Goal: Transaction & Acquisition: Book appointment/travel/reservation

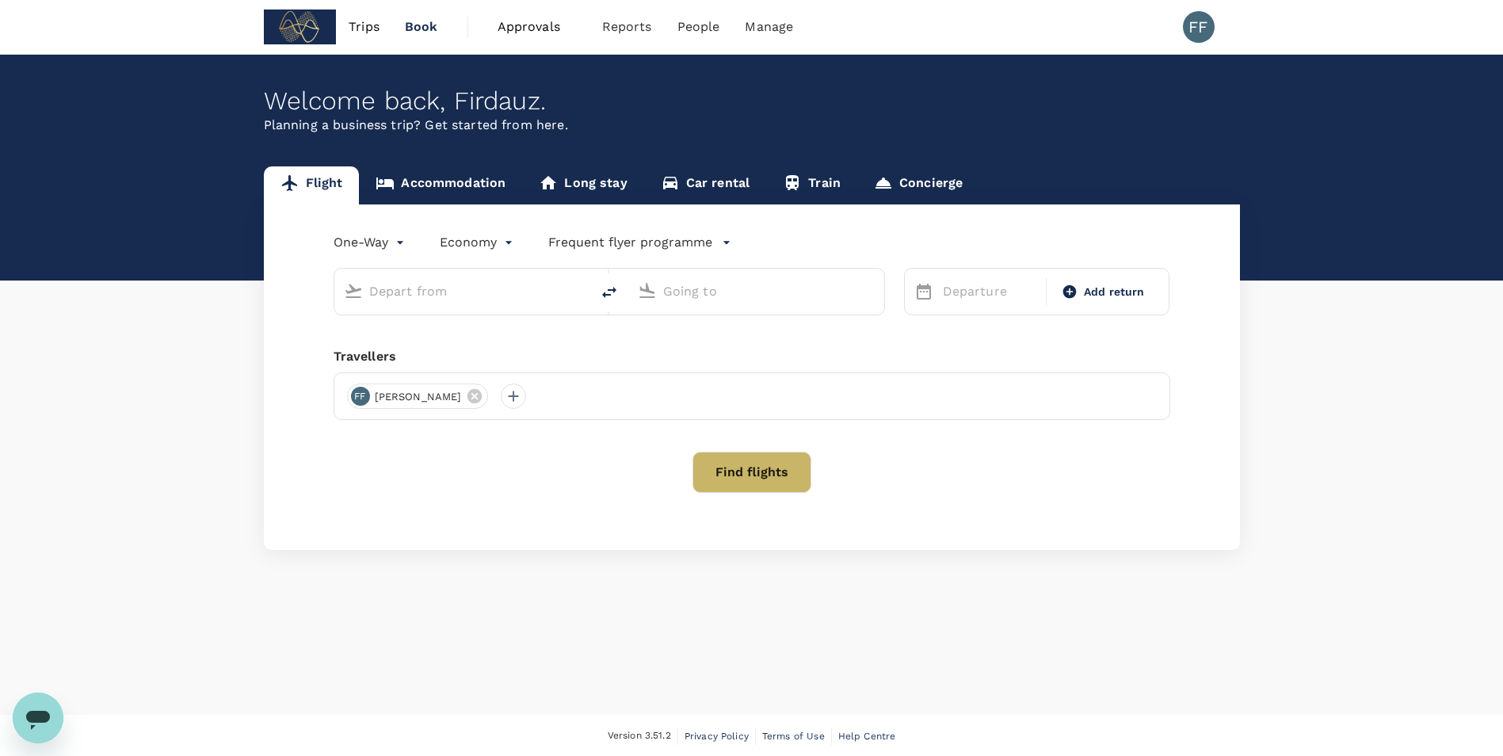
type input "roundtrip"
type input "Singapore Changi (SIN)"
type input "[GEOGRAPHIC_DATA], [GEOGRAPHIC_DATA] (any)"
type input "Singapore Changi (SIN)"
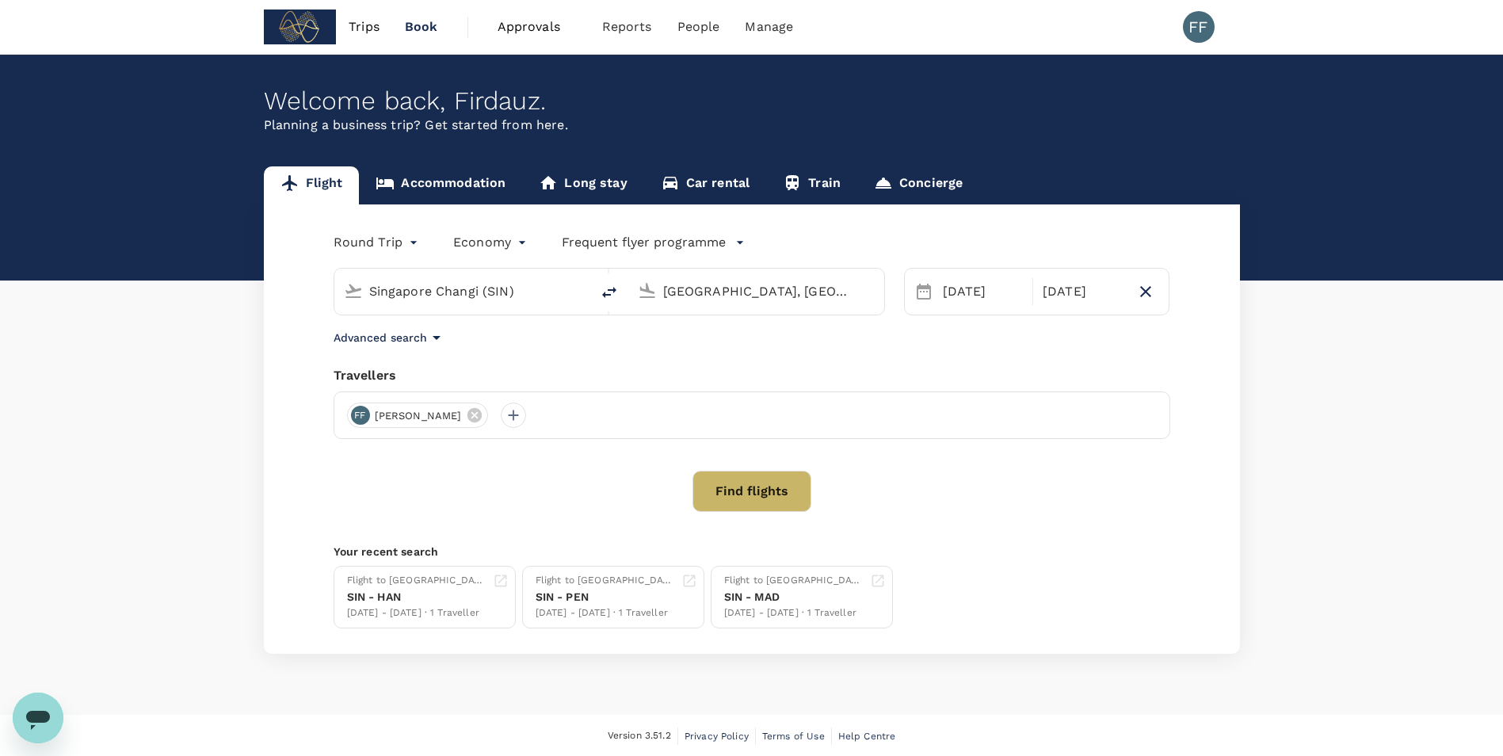
click at [727, 287] on input "[GEOGRAPHIC_DATA], [GEOGRAPHIC_DATA] (any)" at bounding box center [757, 291] width 188 height 25
click at [762, 334] on li "[GEOGRAPHIC_DATA], [GEOGRAPHIC_DATA]" at bounding box center [769, 323] width 365 height 25
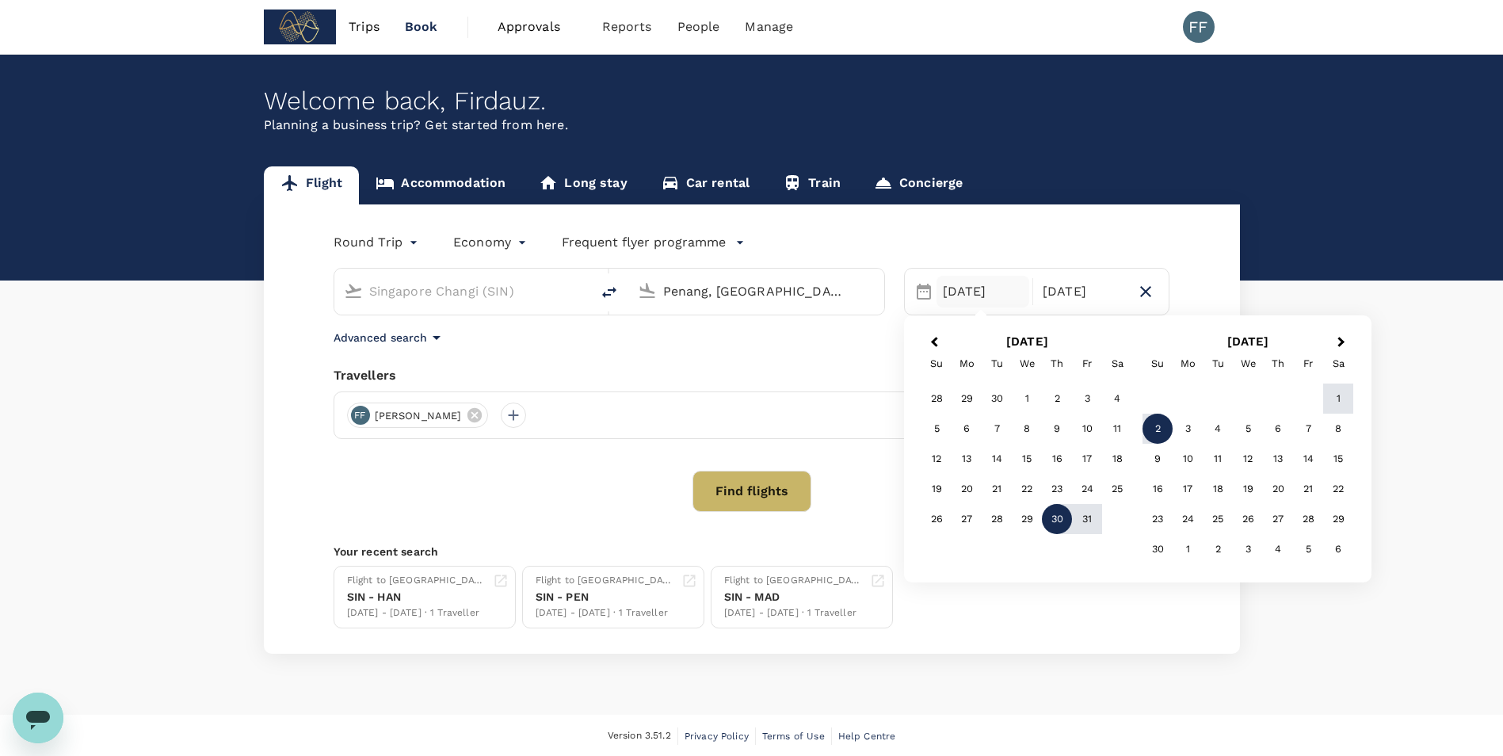
type input "Penang, [GEOGRAPHIC_DATA] (any)"
click at [1060, 516] on div "30" at bounding box center [1057, 519] width 30 height 30
click at [926, 341] on button "Previous Month" at bounding box center [932, 342] width 25 height 25
click at [983, 292] on div "[DATE]" at bounding box center [983, 292] width 93 height 32
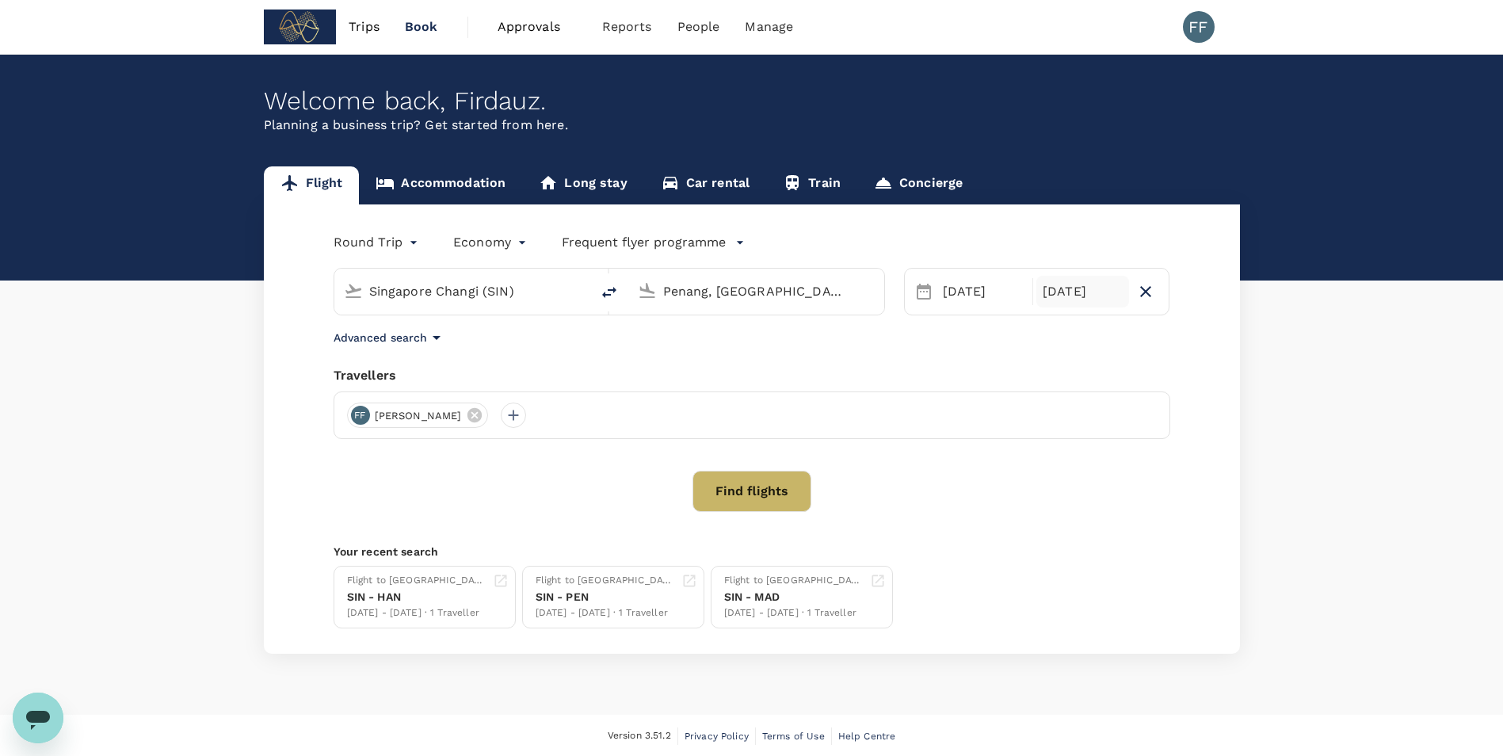
click at [1096, 287] on div "[DATE]" at bounding box center [1083, 292] width 93 height 32
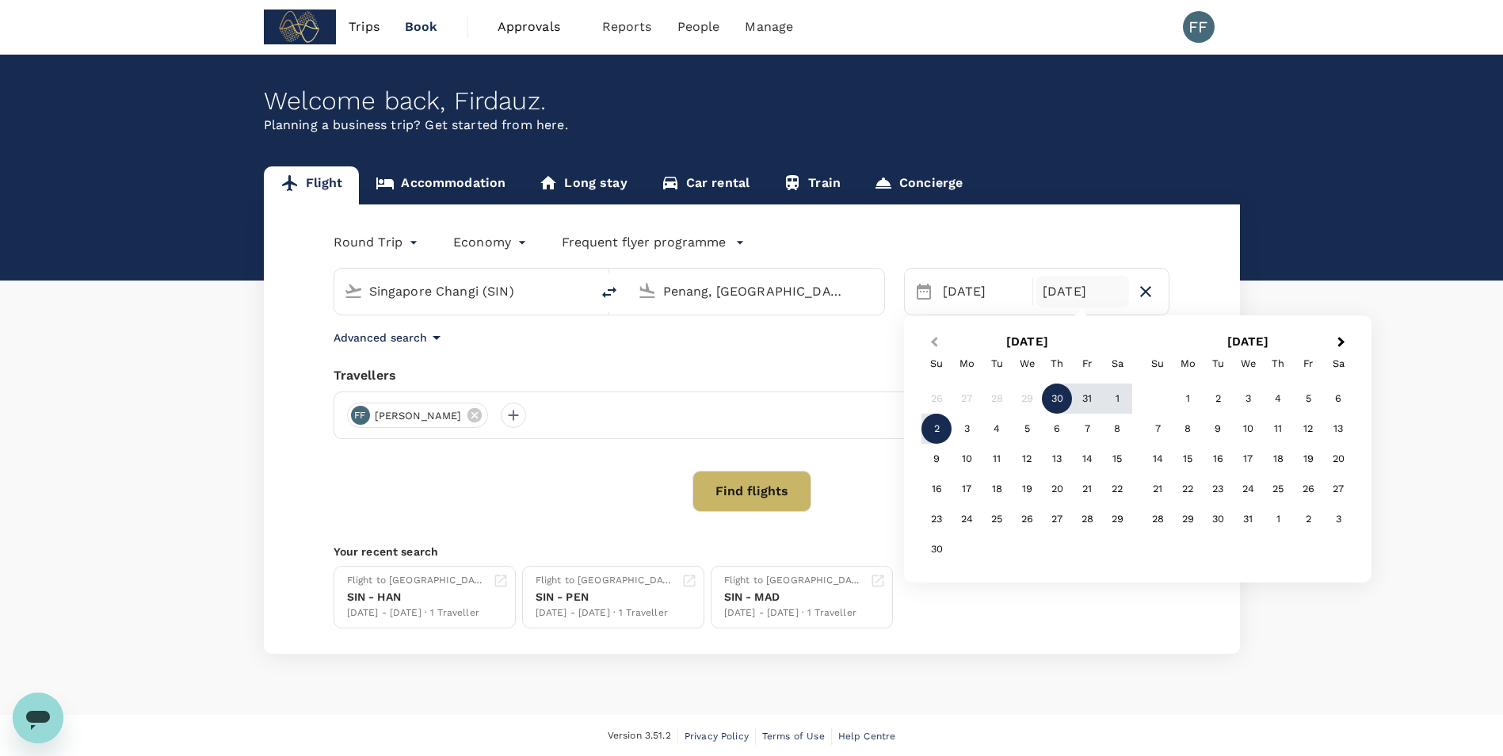
click at [930, 344] on button "Previous Month" at bounding box center [932, 342] width 25 height 25
click at [1333, 402] on div "1" at bounding box center [1339, 399] width 30 height 30
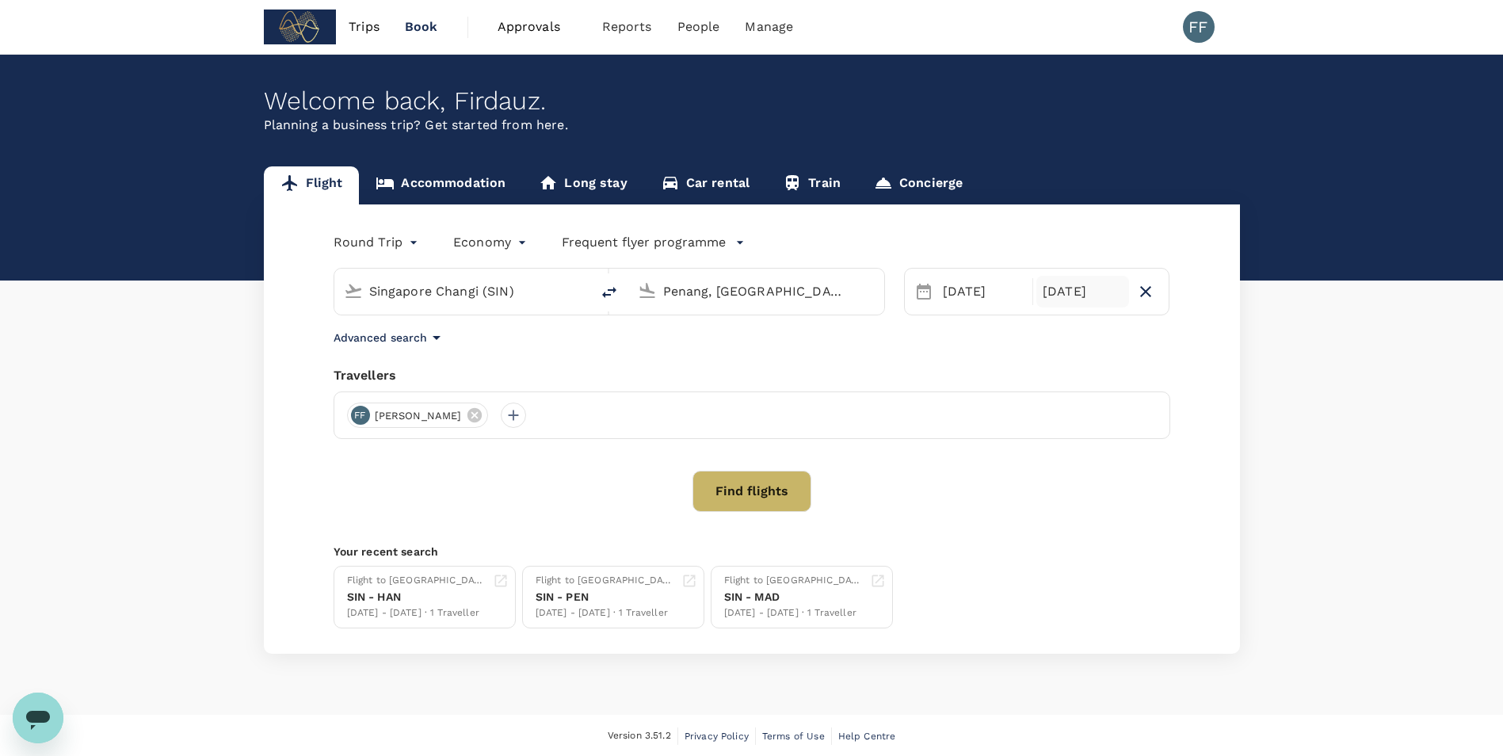
click at [1046, 302] on div "[DATE]" at bounding box center [1083, 292] width 93 height 32
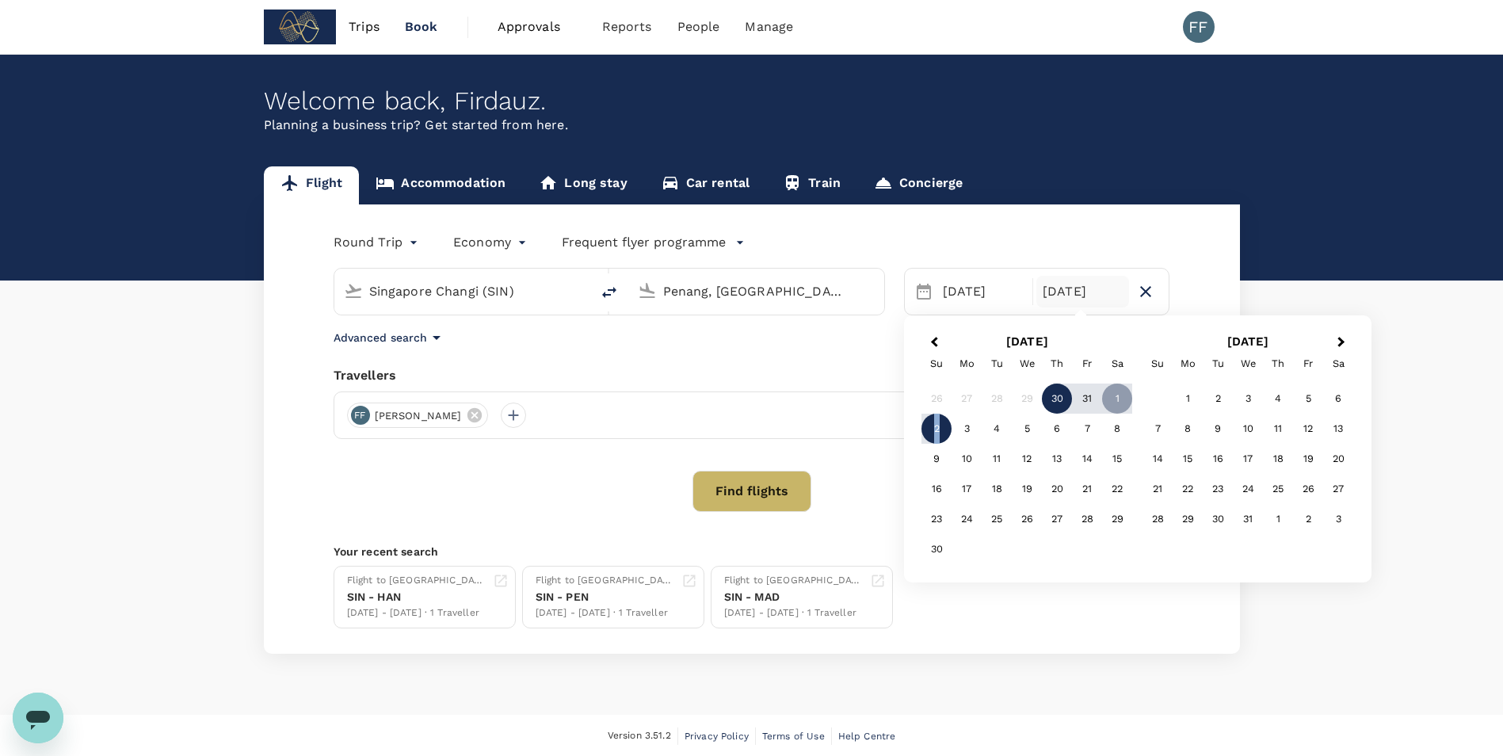
drag, startPoint x: 1123, startPoint y: 393, endPoint x: 938, endPoint y: 429, distance: 188.8
click at [938, 429] on div "26 27 28 29 30 31 1 2 3 4 5 6 7 8 9 10 11 12 13 14 15 16 17 18 19 20 21 22 23 2…" at bounding box center [1027, 474] width 211 height 181
drag, startPoint x: 938, startPoint y: 429, endPoint x: 944, endPoint y: 434, distance: 8.4
click at [944, 434] on div "2" at bounding box center [937, 429] width 30 height 30
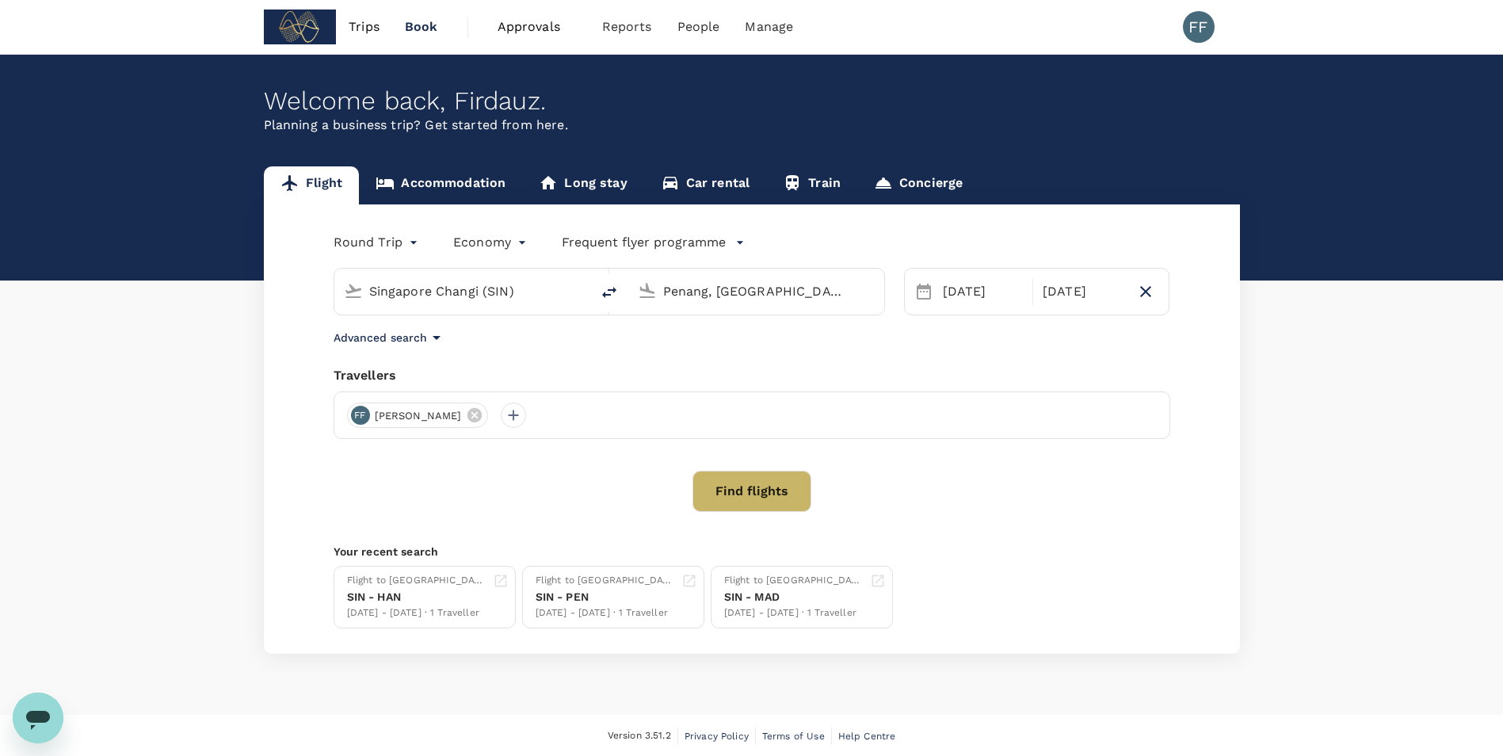
click at [766, 475] on button "Find flights" at bounding box center [752, 491] width 119 height 41
